Goal: Complete application form

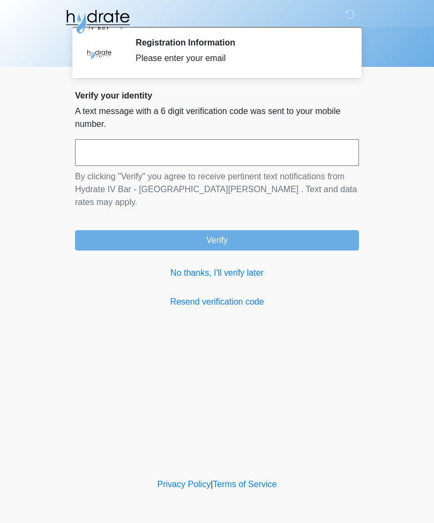
click at [264, 147] on input "text" at bounding box center [217, 152] width 284 height 27
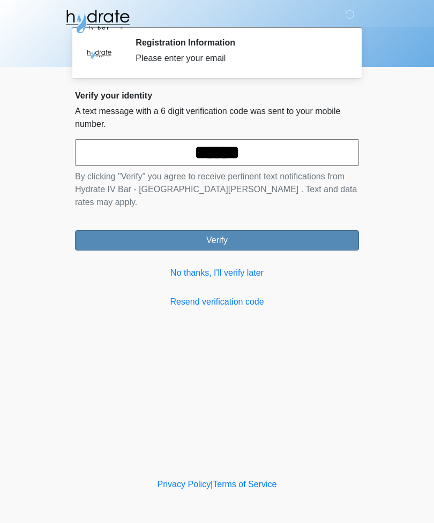
type input "******"
click at [251, 230] on button "Verify" at bounding box center [217, 240] width 284 height 20
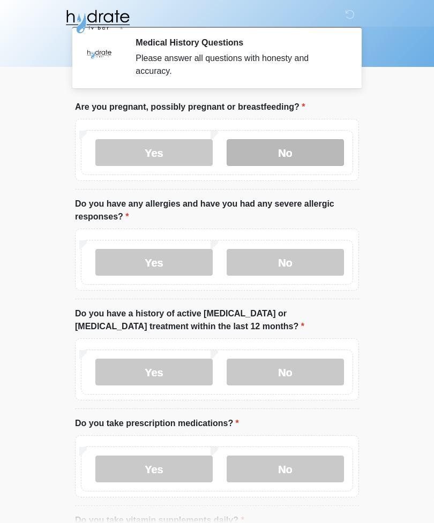
click at [321, 158] on label "No" at bounding box center [285, 152] width 117 height 27
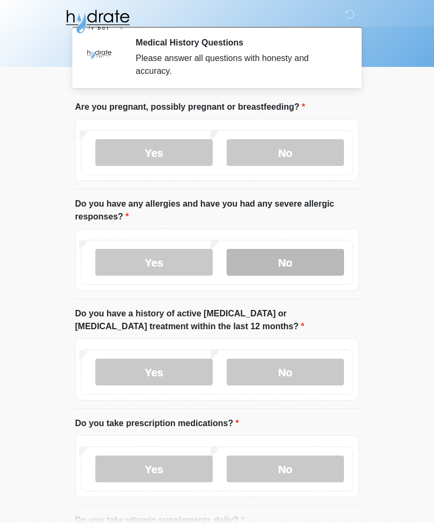
click at [305, 254] on label "No" at bounding box center [285, 262] width 117 height 27
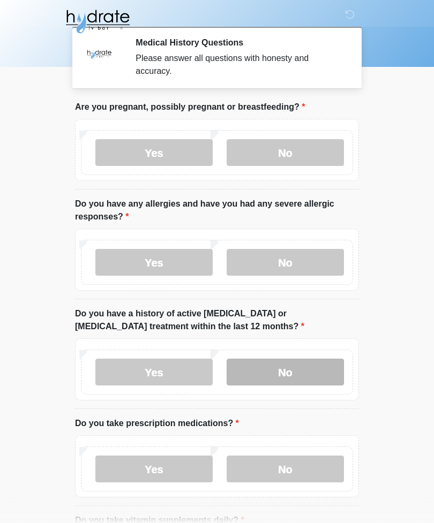
click at [301, 365] on label "No" at bounding box center [285, 372] width 117 height 27
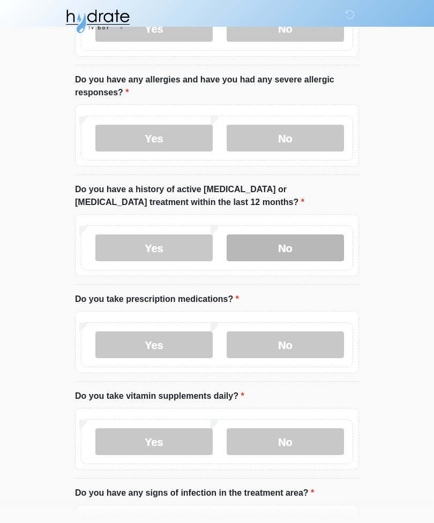
scroll to position [131, 0]
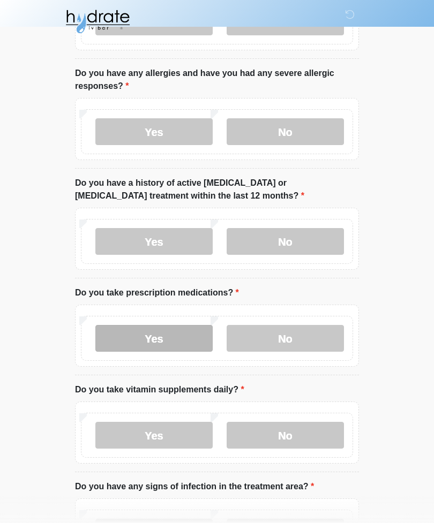
click at [172, 337] on label "Yes" at bounding box center [153, 338] width 117 height 27
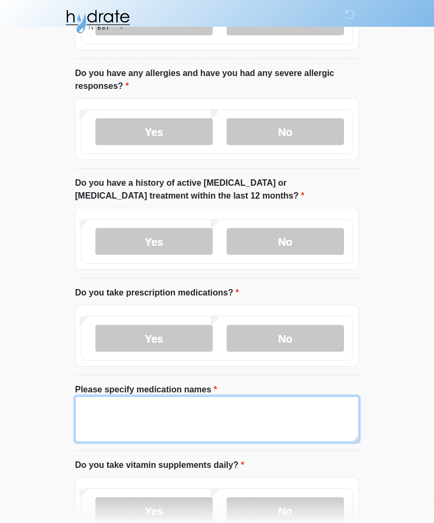
click at [222, 411] on textarea "Please specify medication names" at bounding box center [217, 419] width 284 height 46
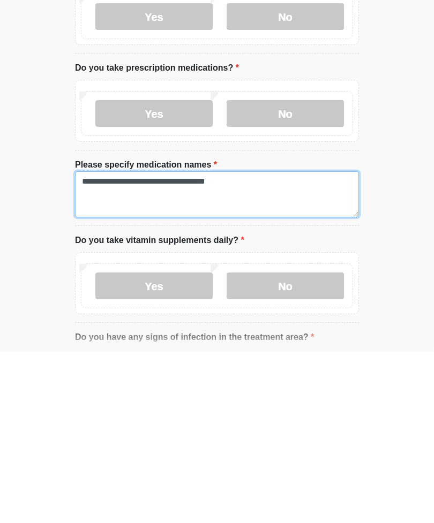
click at [225, 343] on textarea "**********" at bounding box center [217, 366] width 284 height 46
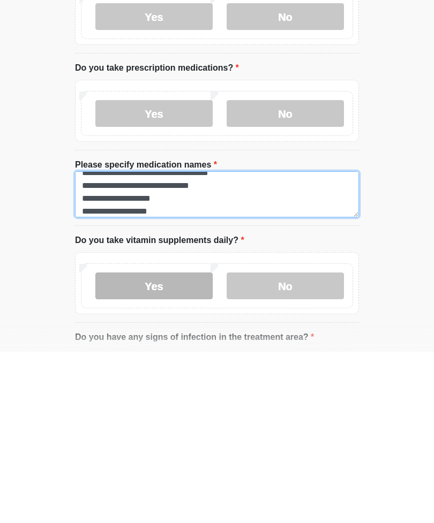
type textarea "**********"
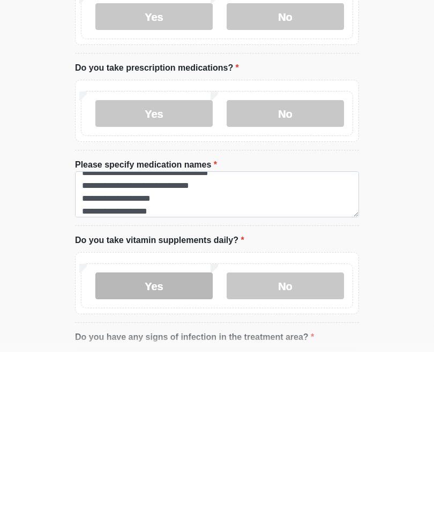
click at [186, 444] on label "Yes" at bounding box center [153, 457] width 117 height 27
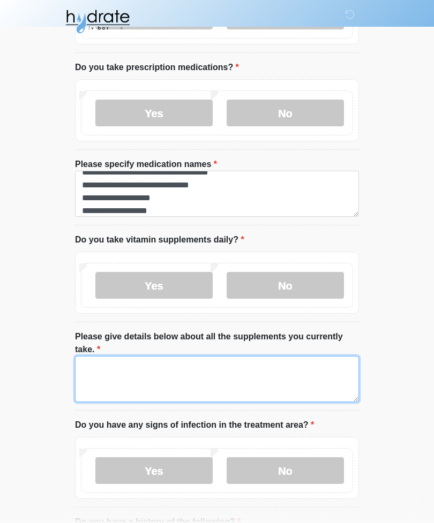
click at [275, 378] on textarea "Please give details below about all the supplements you currently take." at bounding box center [217, 379] width 284 height 46
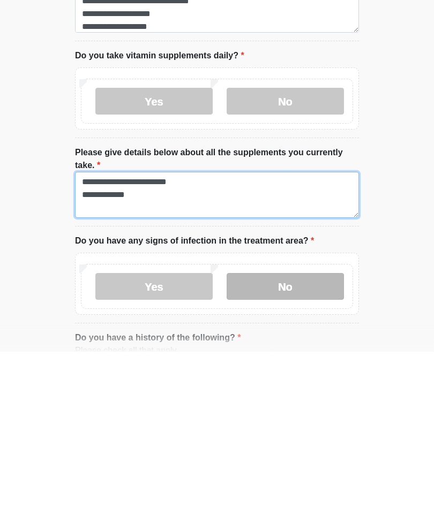
type textarea "**********"
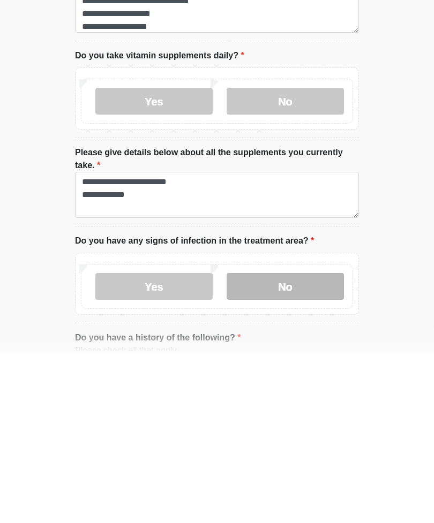
click at [306, 444] on label "No" at bounding box center [285, 457] width 117 height 27
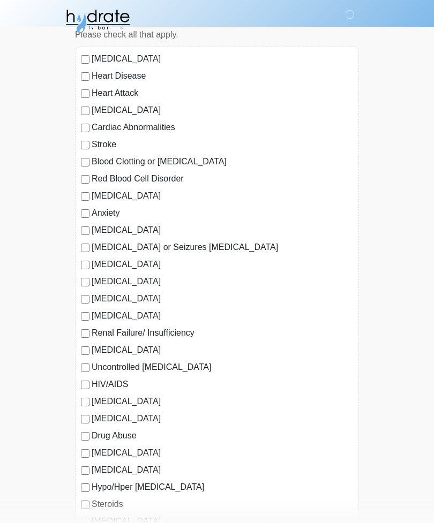
scroll to position [856, 0]
click at [95, 190] on label "[MEDICAL_DATA]" at bounding box center [222, 196] width 261 height 13
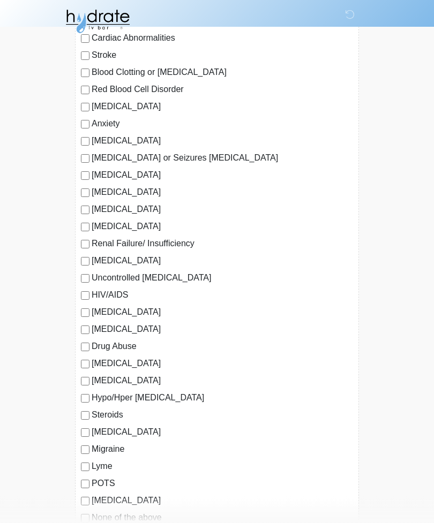
scroll to position [963, 0]
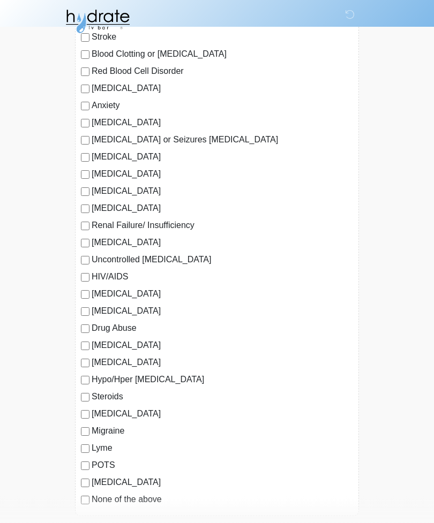
click at [93, 409] on label "[MEDICAL_DATA]" at bounding box center [222, 414] width 261 height 13
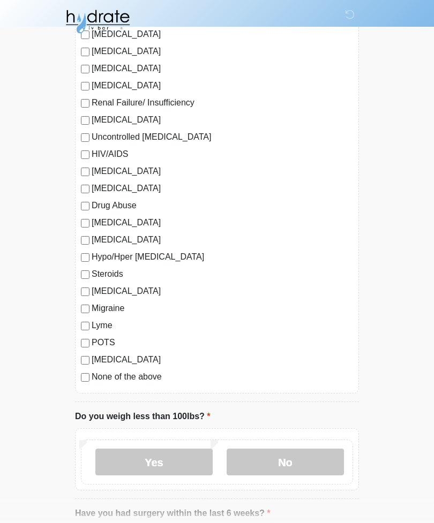
scroll to position [1137, 0]
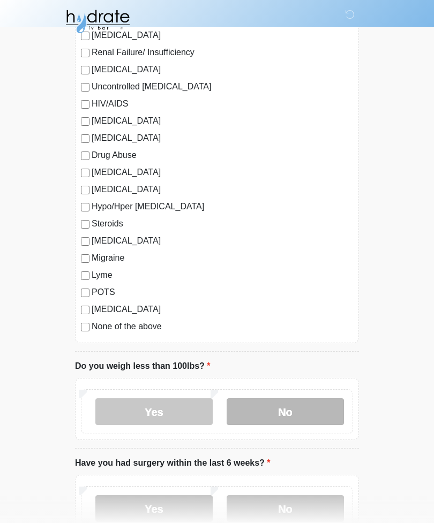
click at [304, 418] on label "No" at bounding box center [285, 411] width 117 height 27
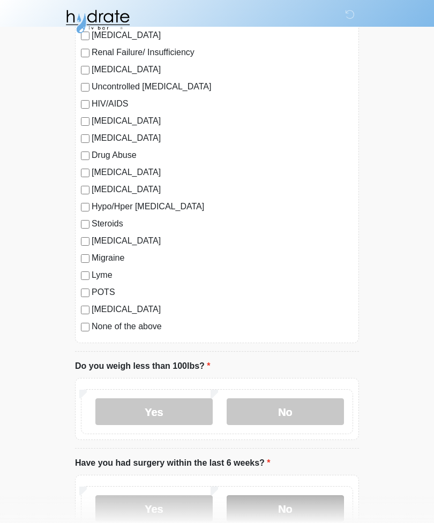
click at [303, 508] on label "No" at bounding box center [285, 508] width 117 height 27
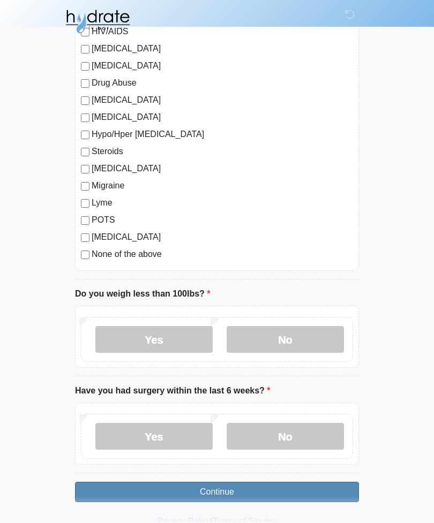
click at [284, 487] on button "Continue" at bounding box center [217, 492] width 284 height 20
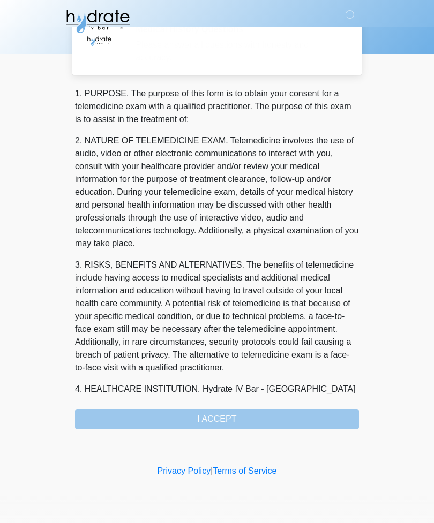
scroll to position [0, 0]
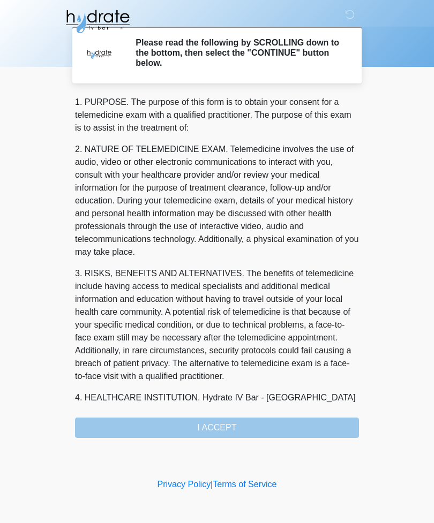
click at [270, 418] on div "1. PURPOSE. The purpose of this form is to obtain your consent for a telemedici…" at bounding box center [217, 267] width 284 height 342
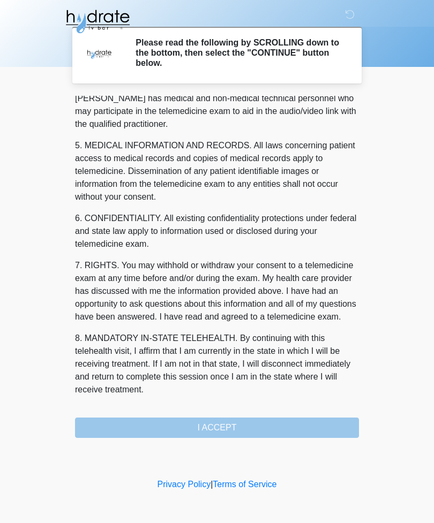
scroll to position [325, 0]
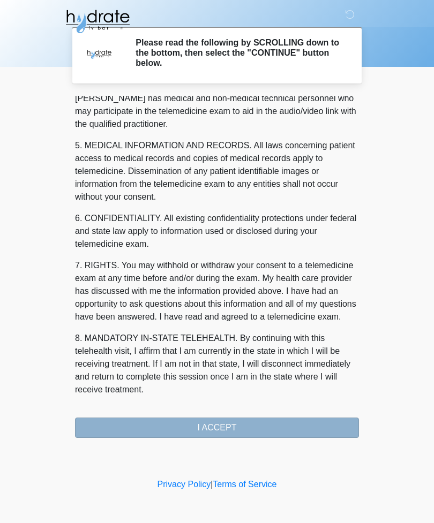
click at [238, 424] on button "I ACCEPT" at bounding box center [217, 428] width 284 height 20
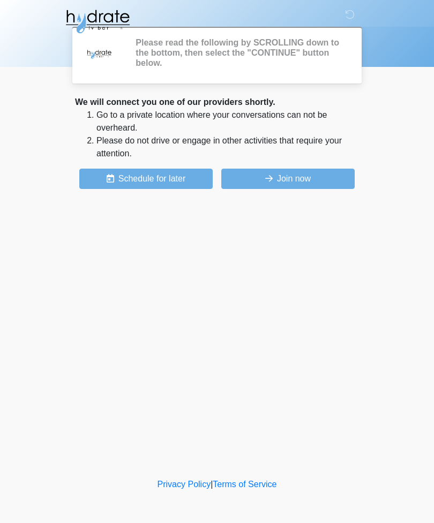
click at [233, 426] on div "‎ ‎ ‎ Please read the following by SCROLLING down to the bottom, then select th…" at bounding box center [216, 238] width 321 height 455
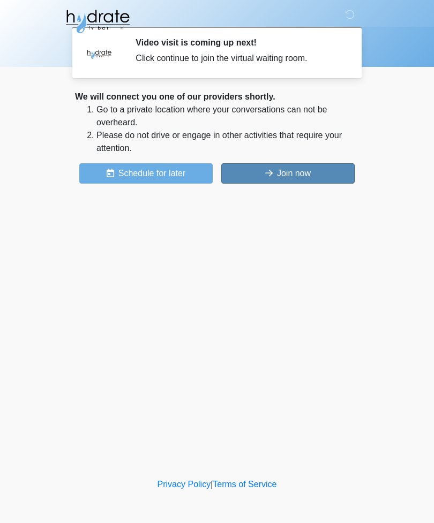
click at [310, 170] on button "Join now" at bounding box center [287, 173] width 133 height 20
